Goal: Check status: Check status

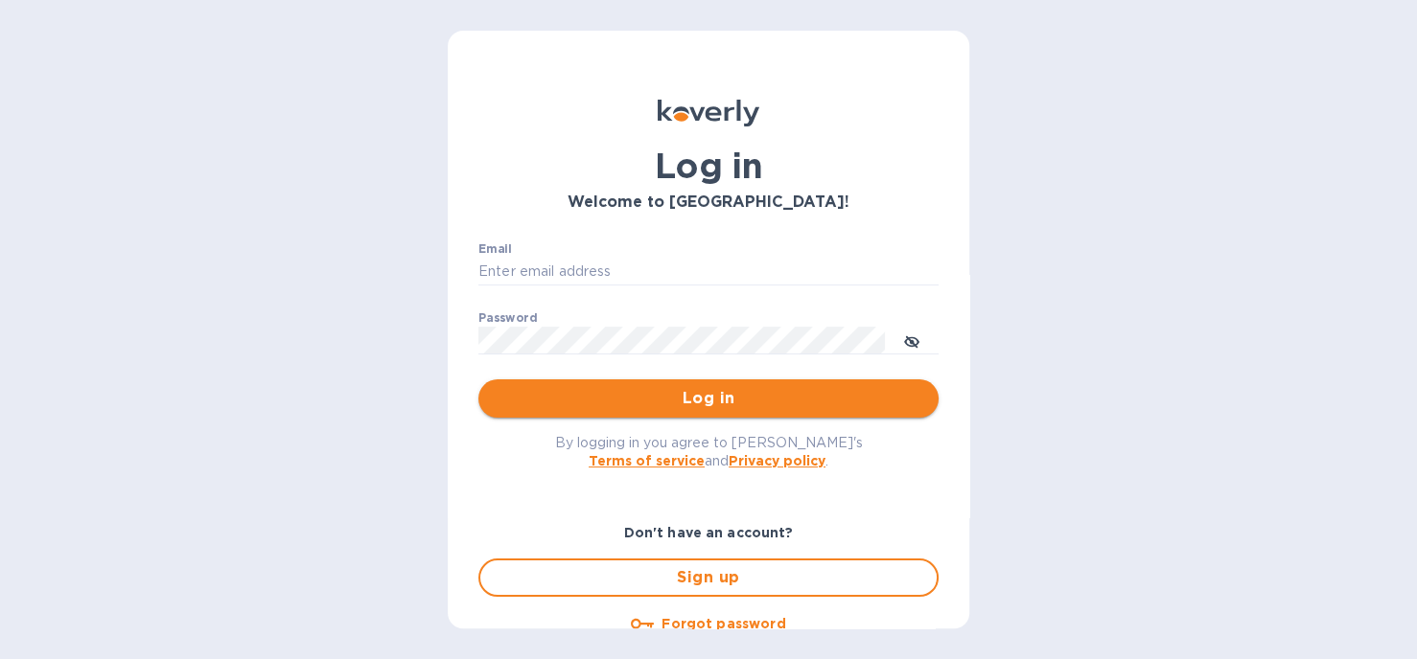
type input "[PERSON_NAME][EMAIL_ADDRESS][DOMAIN_NAME]"
click at [705, 403] on span "Log in" at bounding box center [708, 398] width 429 height 23
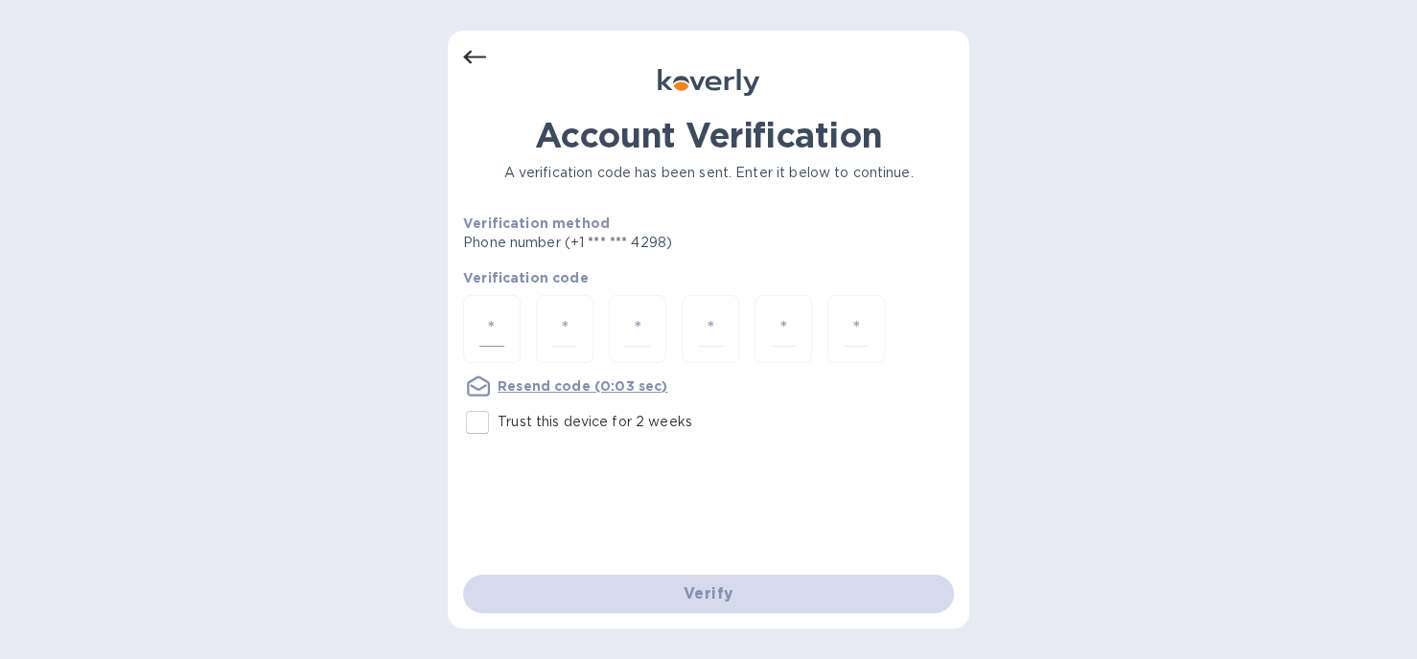
click at [499, 321] on input "number" at bounding box center [491, 328] width 25 height 35
type input "2"
type input "8"
type input "2"
type input "5"
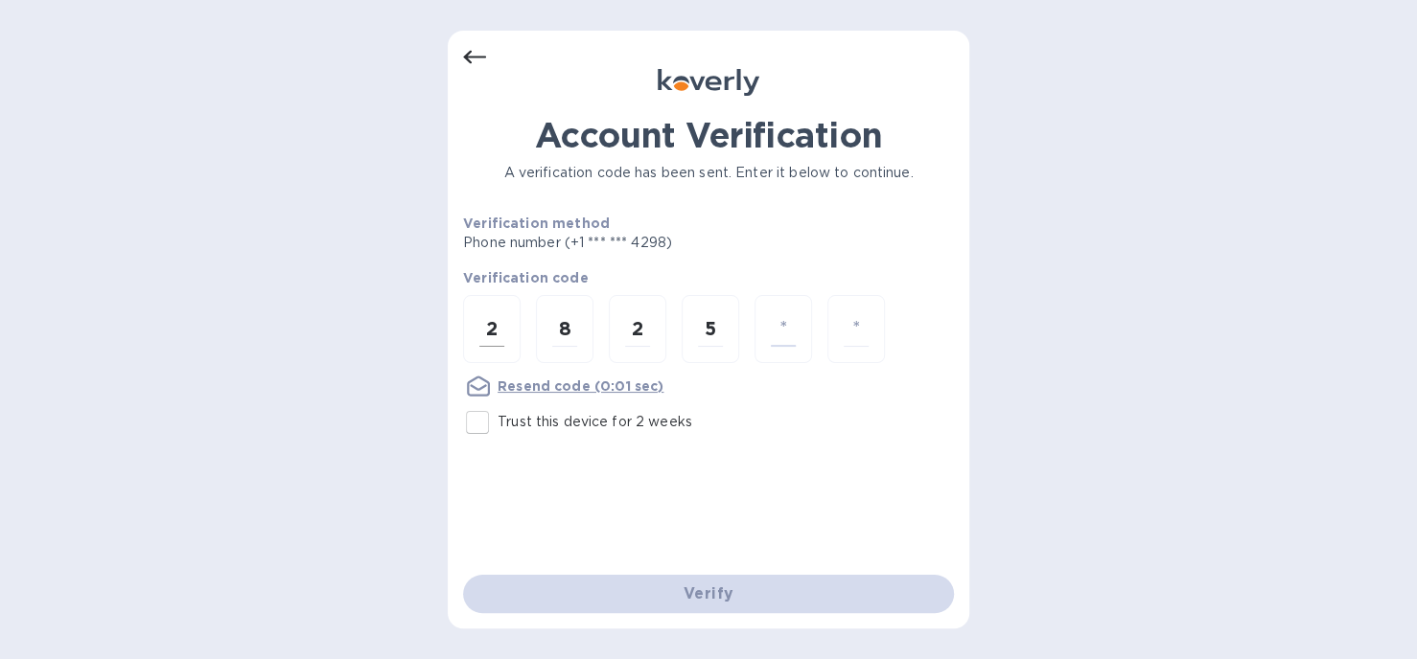
type input "4"
type input "5"
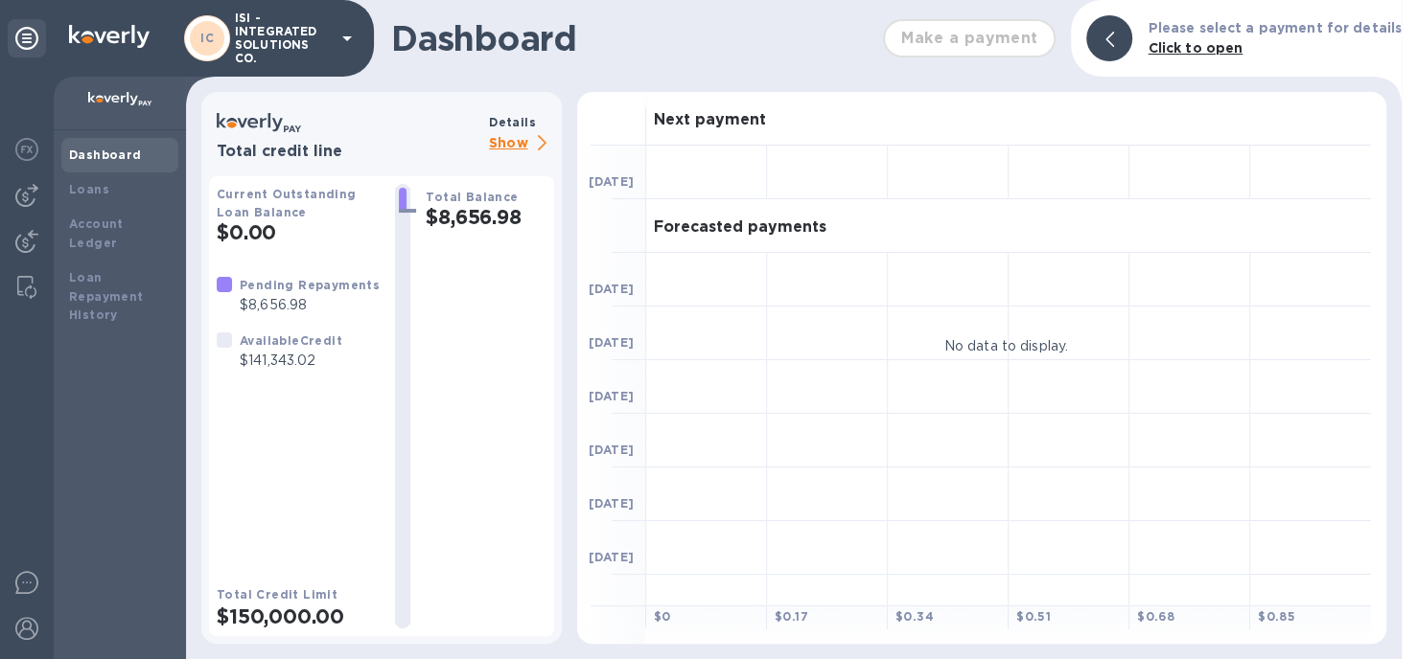
click at [521, 143] on p "Show" at bounding box center [521, 144] width 65 height 24
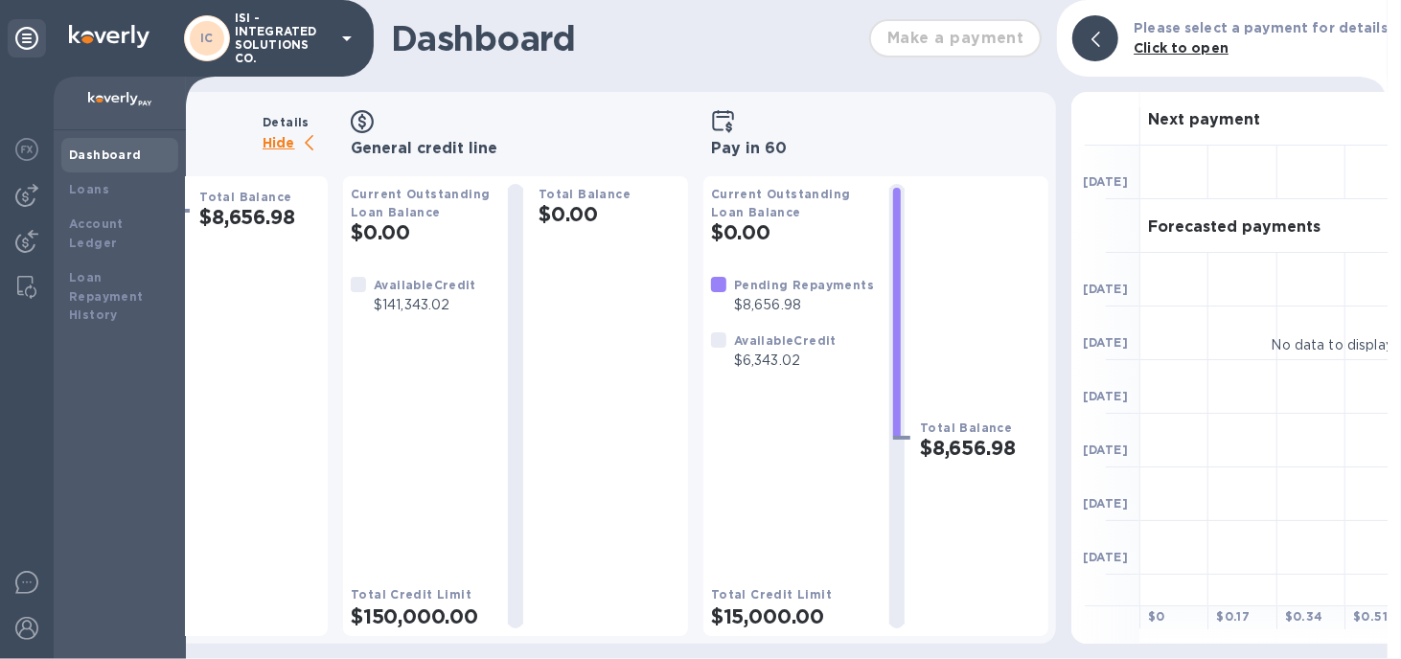
scroll to position [0, 220]
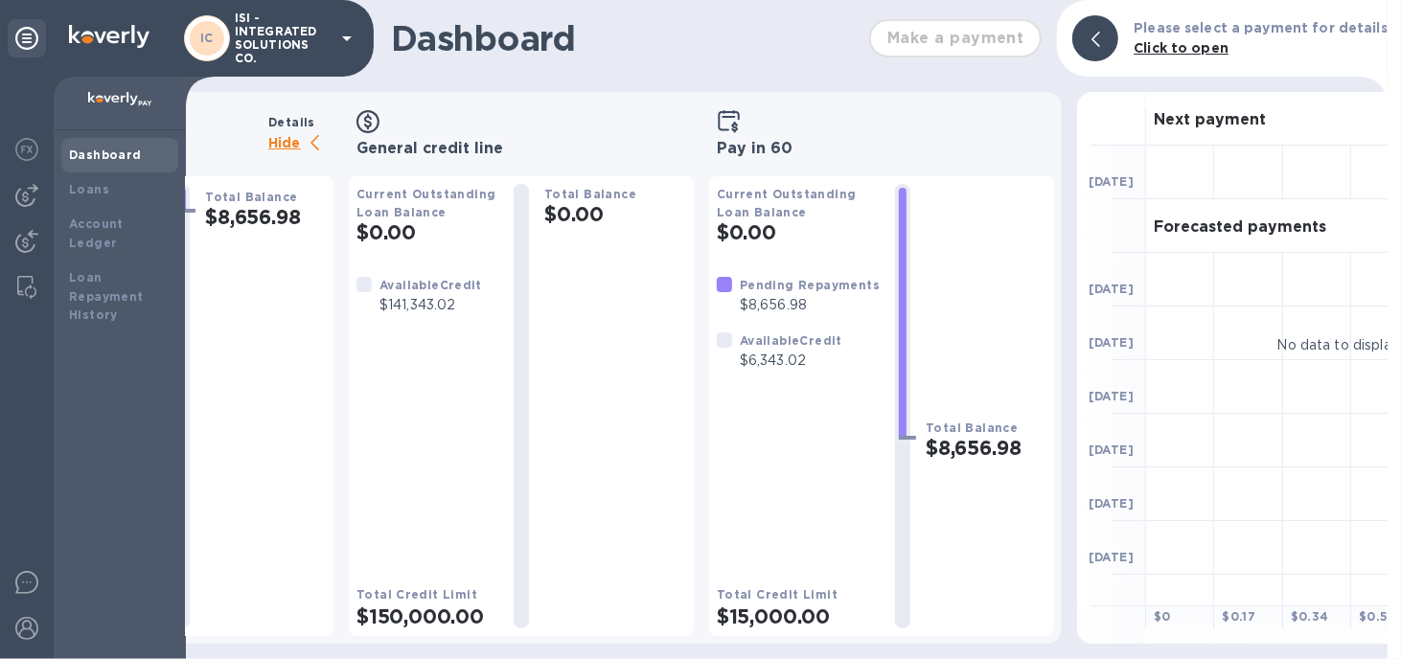
click at [1206, 44] on b "Click to open" at bounding box center [1181, 47] width 95 height 15
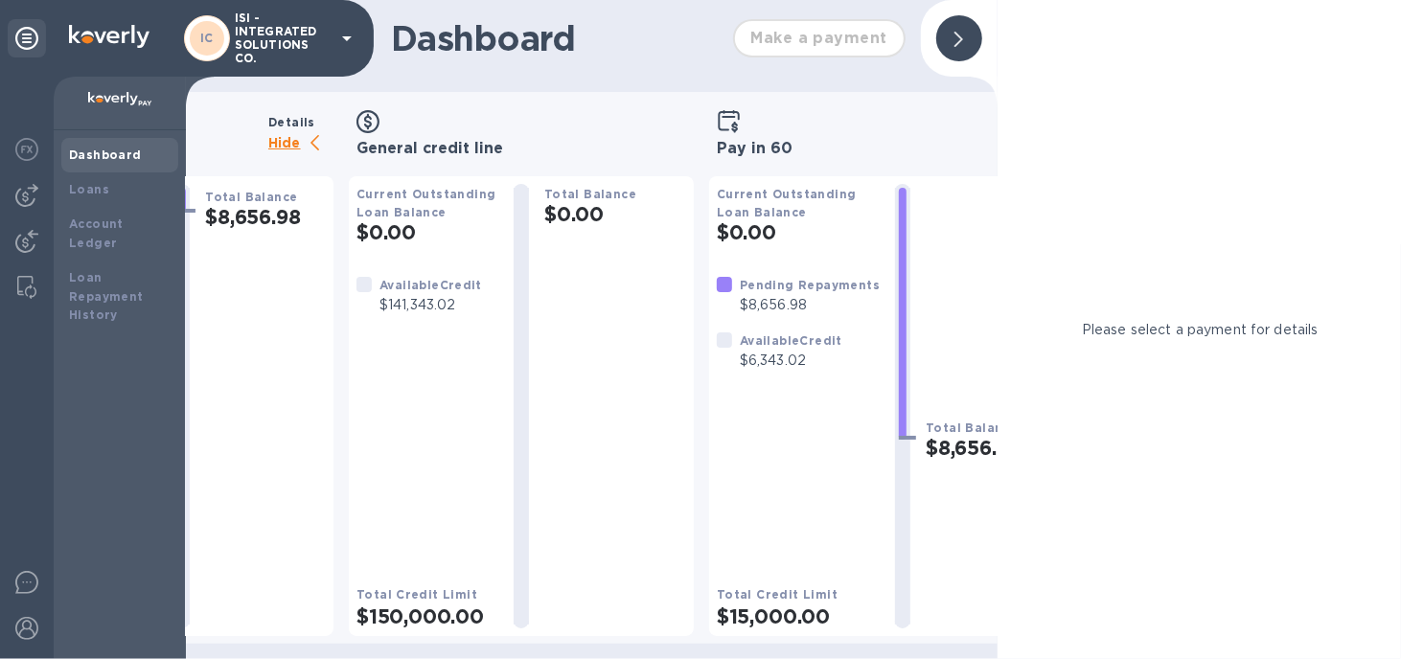
click at [965, 437] on h2 "$8,656.98" at bounding box center [986, 448] width 121 height 24
click at [967, 43] on div at bounding box center [959, 38] width 46 height 46
